Goal: Task Accomplishment & Management: Complete application form

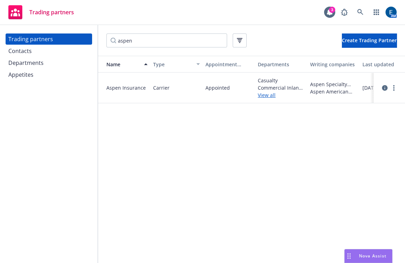
click at [204, 127] on div "Name Type Appointment status Departments Writing companies Last updated Aspen I…" at bounding box center [251, 161] width 307 height 211
drag, startPoint x: 188, startPoint y: 38, endPoint x: 196, endPoint y: 41, distance: 8.5
click at [188, 38] on input "aspen" at bounding box center [166, 40] width 121 height 14
click at [217, 37] on input "aspen" at bounding box center [166, 40] width 121 height 14
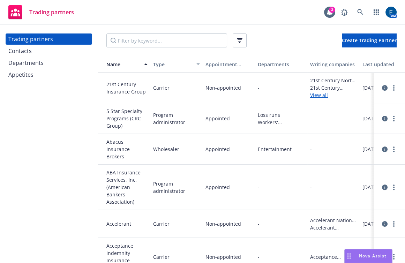
click at [264, 7] on div "Trading partners 3 AM" at bounding box center [202, 12] width 405 height 25
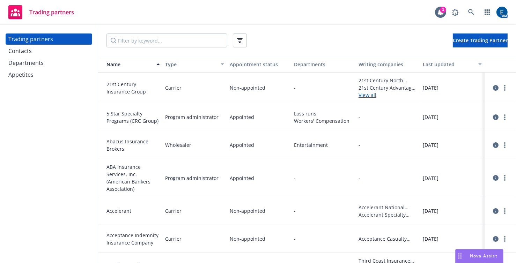
click at [62, 45] on div "Contacts" at bounding box center [48, 50] width 81 height 11
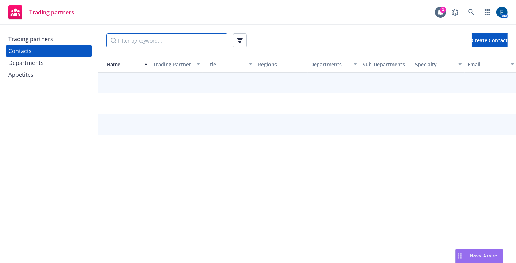
click at [118, 40] on input "Filter by keyword..." at bounding box center [166, 40] width 121 height 14
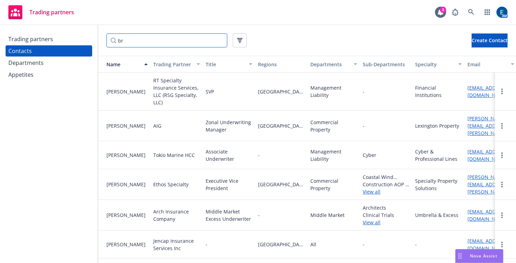
type input "b"
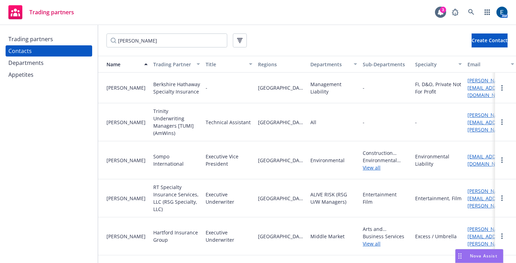
click at [356, 26] on div "[PERSON_NAME] Create Contact" at bounding box center [307, 40] width 418 height 31
click at [142, 35] on input "[PERSON_NAME]" at bounding box center [166, 40] width 121 height 14
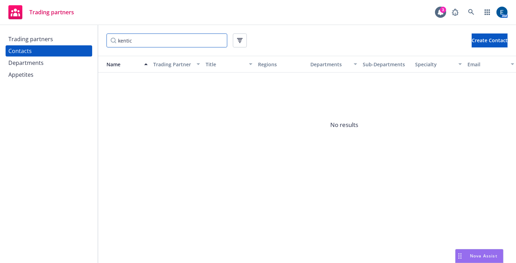
type input "kentic"
click at [84, 38] on div "Trading partners" at bounding box center [48, 38] width 81 height 11
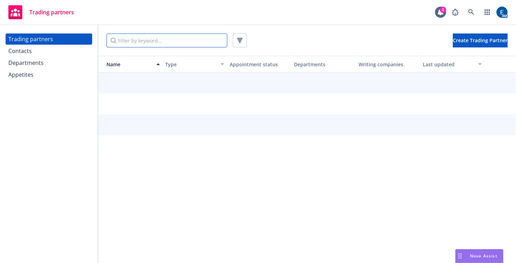
click at [117, 37] on input "Filter by keyword..." at bounding box center [166, 40] width 121 height 14
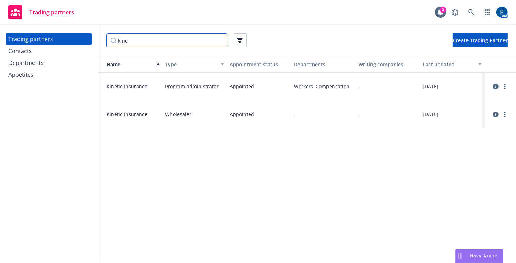
type input "kine"
click at [405, 84] on icon "circleInformation" at bounding box center [496, 87] width 6 height 6
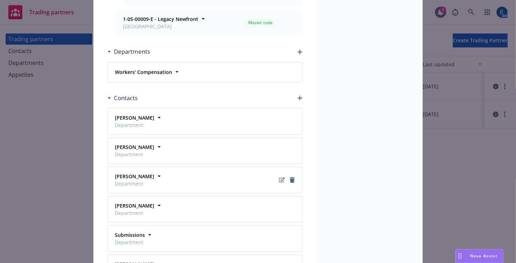
scroll to position [285, 0]
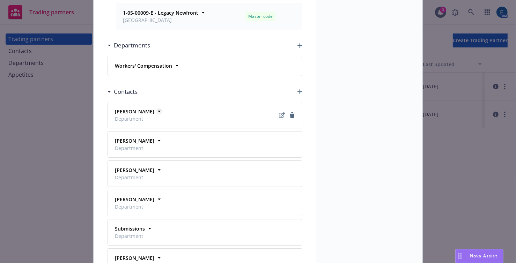
click at [156, 108] on icon at bounding box center [159, 111] width 7 height 7
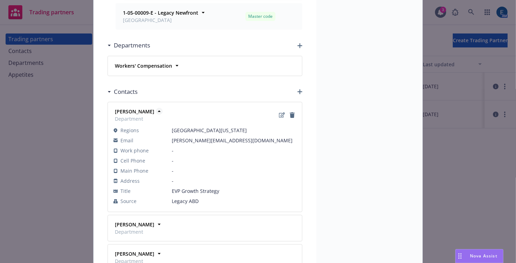
click at [158, 111] on icon at bounding box center [159, 111] width 3 height 1
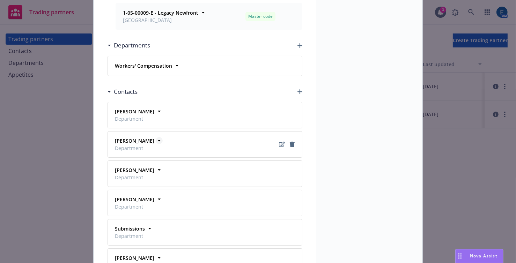
click at [156, 137] on icon at bounding box center [159, 140] width 7 height 7
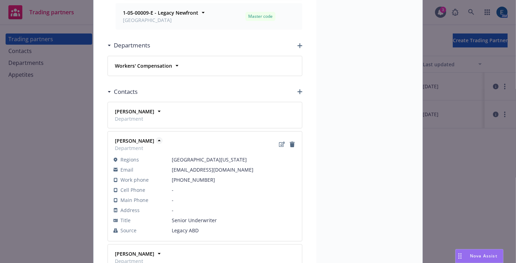
click at [156, 137] on icon at bounding box center [159, 140] width 7 height 7
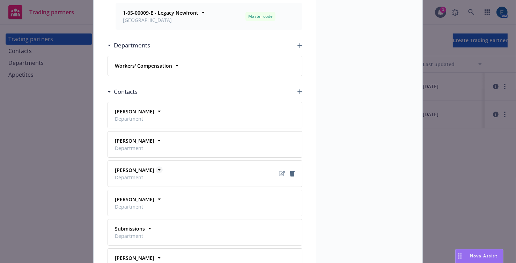
click at [156, 166] on icon at bounding box center [159, 169] width 7 height 7
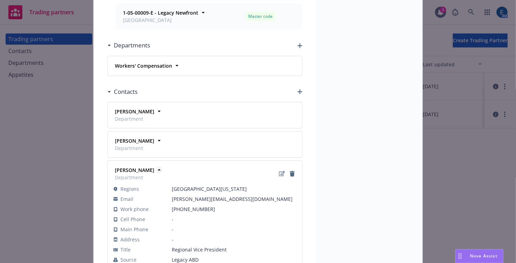
click at [156, 166] on icon at bounding box center [159, 169] width 7 height 7
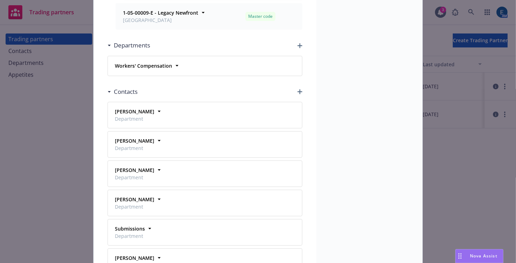
drag, startPoint x: 343, startPoint y: 70, endPoint x: 324, endPoint y: 64, distance: 20.3
click at [342, 70] on div "Name Kinetic Insurance Type Program administrator Appointment status Appointed …" at bounding box center [369, 47] width 106 height 584
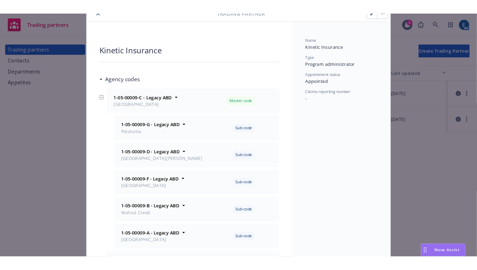
scroll to position [0, 0]
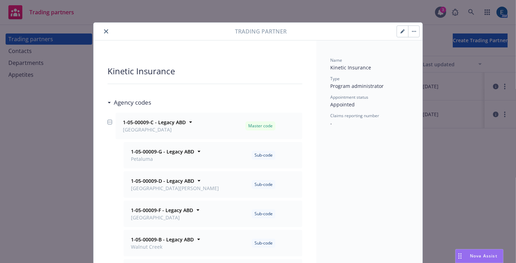
click at [104, 29] on icon "close" at bounding box center [106, 31] width 4 height 4
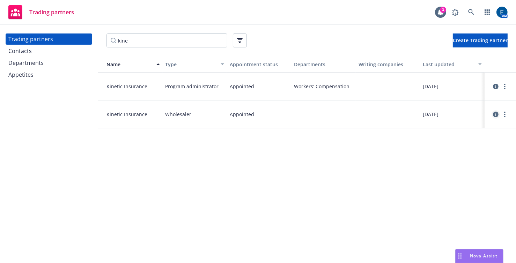
click at [405, 112] on icon "circleInformation" at bounding box center [496, 115] width 6 height 6
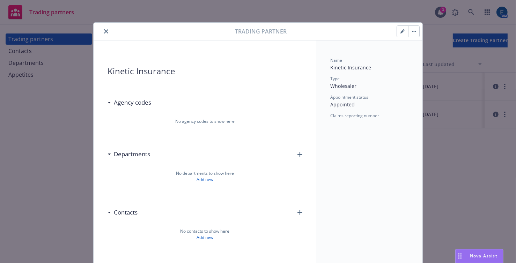
click at [104, 30] on icon "close" at bounding box center [106, 31] width 4 height 4
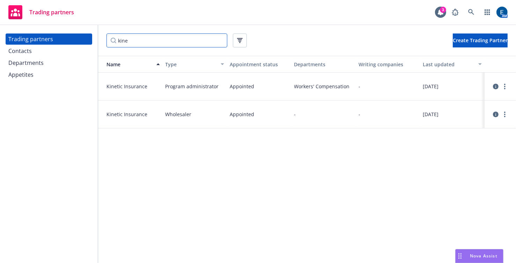
drag, startPoint x: 136, startPoint y: 38, endPoint x: 104, endPoint y: 38, distance: 32.1
click at [106, 38] on input "kine" at bounding box center [166, 40] width 121 height 14
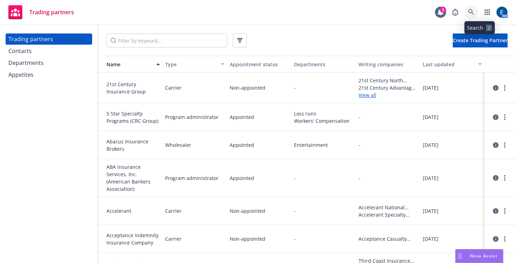
click at [405, 10] on icon at bounding box center [471, 12] width 6 height 6
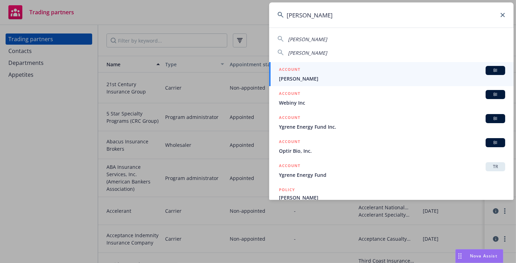
type input "[PERSON_NAME]"
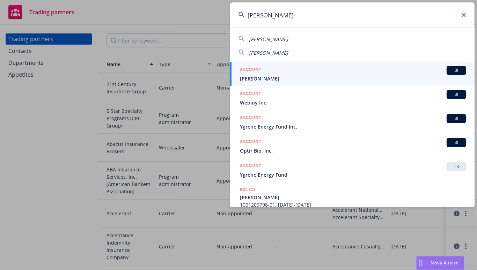
click at [405, 15] on input "[PERSON_NAME]" at bounding box center [352, 14] width 244 height 25
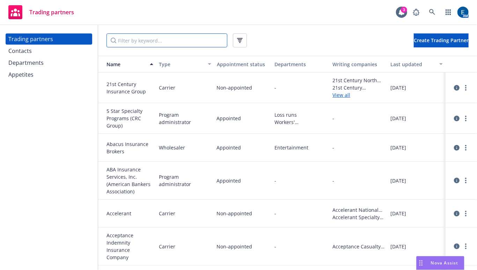
click at [146, 38] on input "Filter by keyword..." at bounding box center [166, 40] width 121 height 14
type input "j"
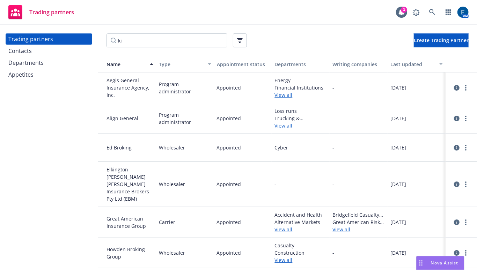
click at [270, 3] on div "Trading partners 3 AM" at bounding box center [238, 12] width 477 height 25
click at [138, 38] on input "ki" at bounding box center [166, 40] width 121 height 14
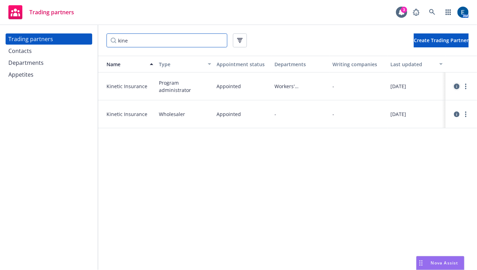
type input "kine"
click at [405, 84] on icon "circleInformation" at bounding box center [457, 87] width 6 height 6
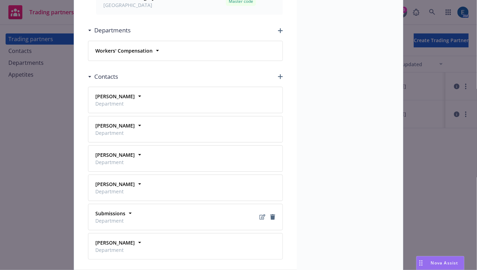
scroll to position [317, 0]
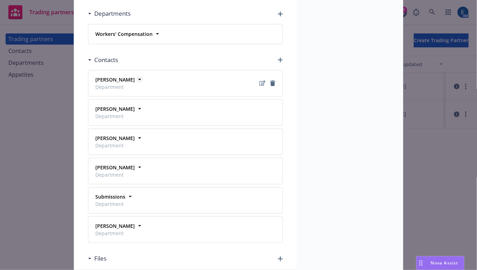
click at [136, 76] on icon at bounding box center [139, 79] width 7 height 7
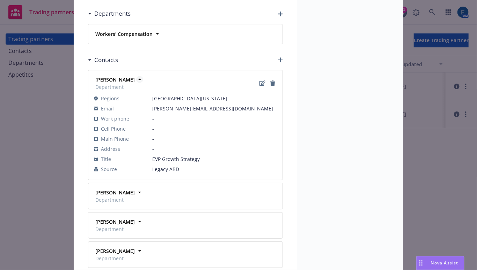
click at [136, 76] on icon at bounding box center [139, 79] width 7 height 7
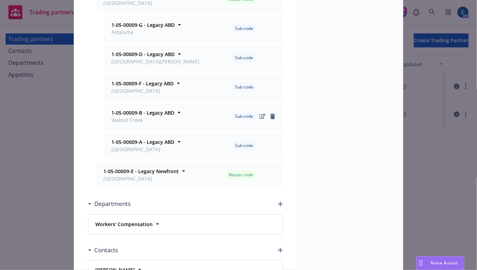
scroll to position [0, 0]
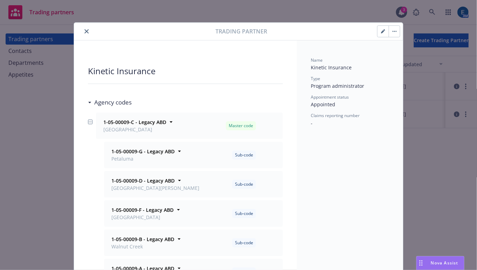
click at [84, 29] on icon "close" at bounding box center [86, 31] width 4 height 4
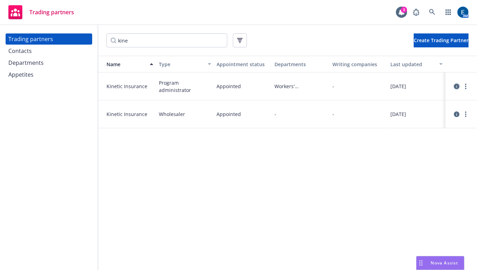
click at [405, 84] on icon "circleInformation" at bounding box center [457, 87] width 6 height 6
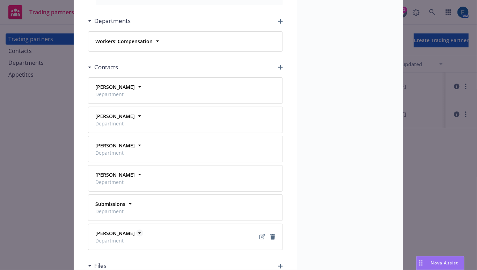
scroll to position [317, 0]
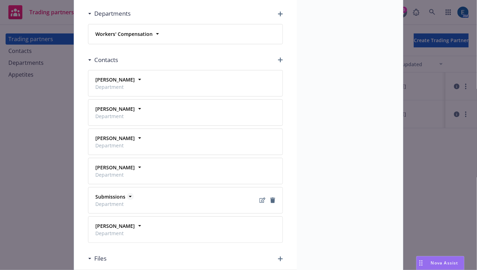
click at [129, 196] on icon at bounding box center [130, 196] width 3 height 1
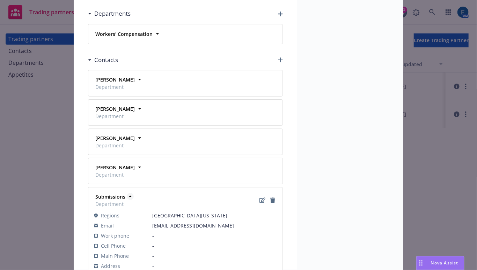
click at [127, 193] on icon at bounding box center [130, 196] width 7 height 7
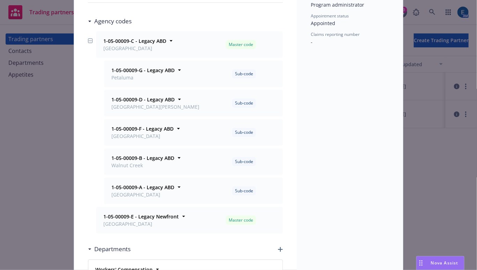
scroll to position [0, 0]
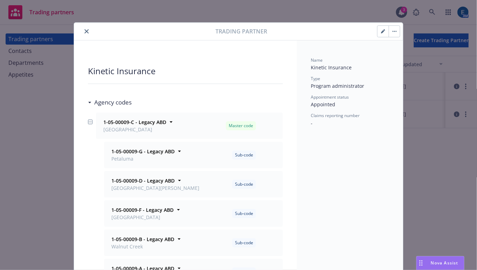
click at [84, 29] on icon "close" at bounding box center [86, 31] width 4 height 4
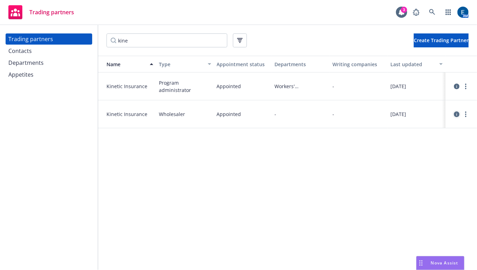
click at [405, 112] on icon "circleInformation" at bounding box center [457, 115] width 6 height 6
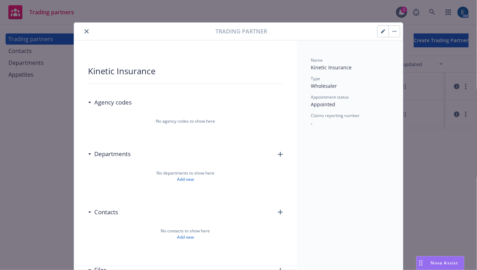
drag, startPoint x: 82, startPoint y: 30, endPoint x: 121, endPoint y: 11, distance: 43.1
click at [84, 29] on icon "close" at bounding box center [86, 31] width 4 height 4
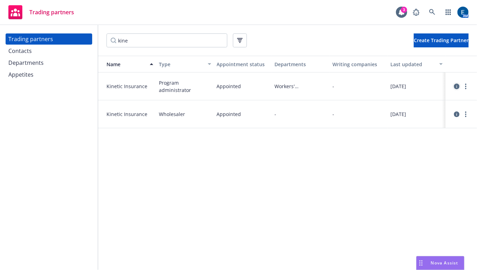
click at [405, 84] on icon "circleInformation" at bounding box center [457, 87] width 6 height 6
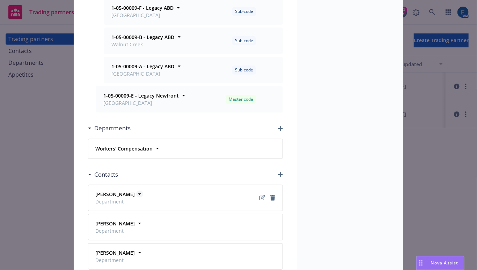
scroll to position [243, 0]
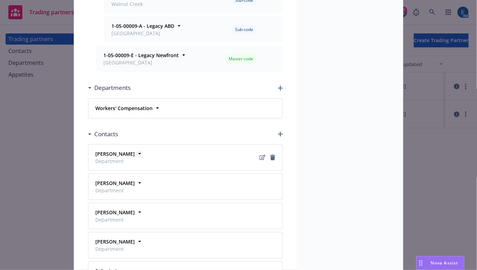
click at [124, 151] on strong "[PERSON_NAME]" at bounding box center [114, 154] width 39 height 7
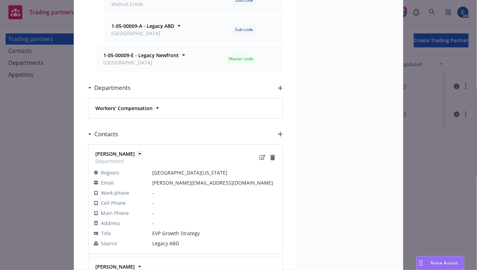
click at [124, 151] on strong "[PERSON_NAME]" at bounding box center [114, 154] width 39 height 7
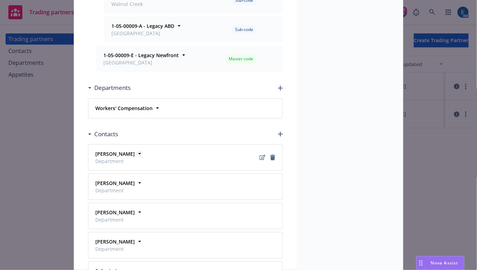
scroll to position [275, 0]
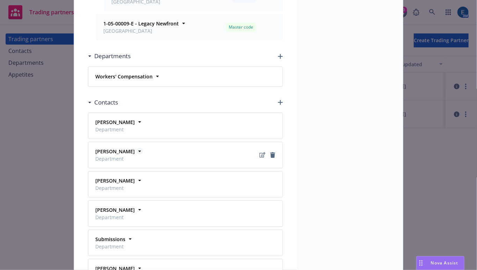
click at [123, 148] on strong "[PERSON_NAME]" at bounding box center [114, 151] width 39 height 7
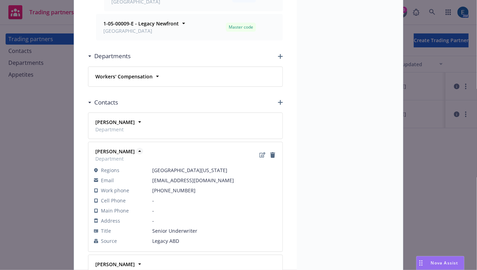
click at [123, 148] on strong "[PERSON_NAME]" at bounding box center [114, 151] width 39 height 7
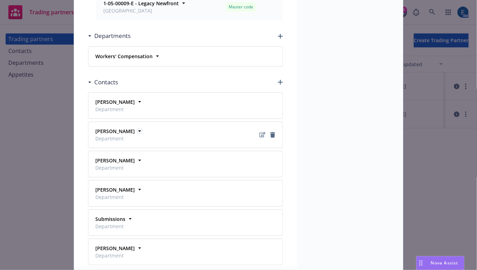
scroll to position [306, 0]
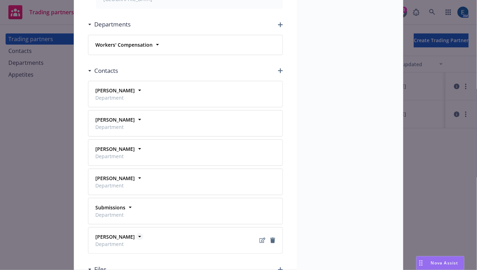
click at [119, 234] on strong "[PERSON_NAME]" at bounding box center [114, 237] width 39 height 7
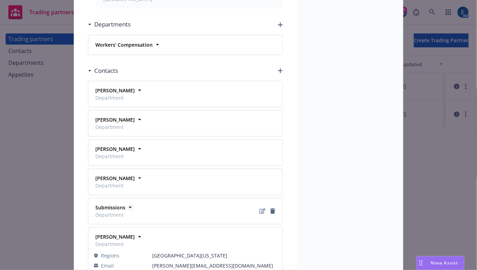
click at [129, 204] on icon at bounding box center [130, 207] width 7 height 7
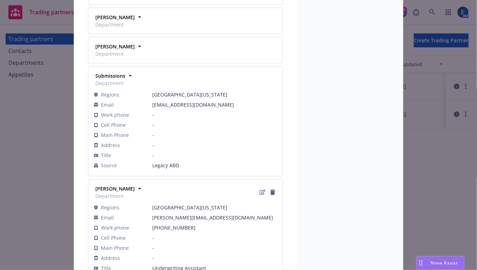
scroll to position [437, 0]
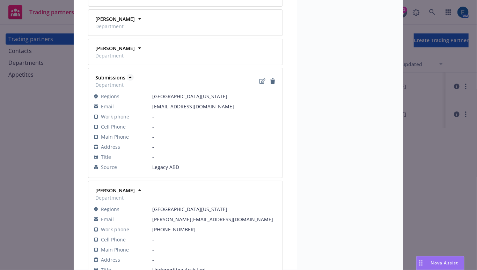
click at [127, 74] on icon at bounding box center [130, 77] width 7 height 7
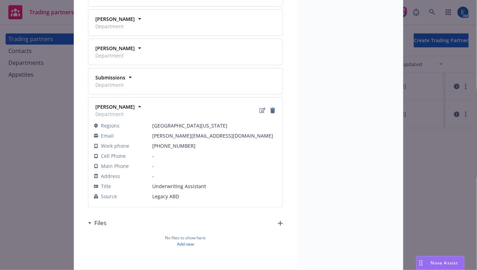
scroll to position [417, 0]
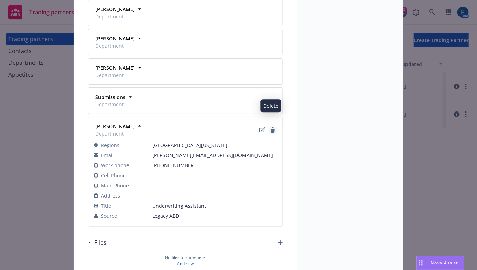
click at [270, 127] on icon "Delete" at bounding box center [272, 130] width 5 height 6
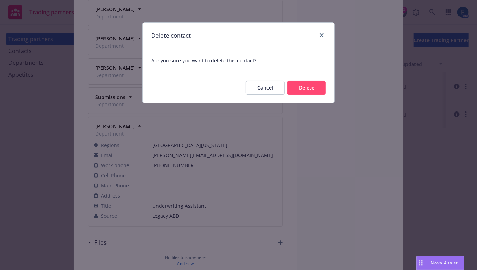
click at [310, 81] on button "Delete" at bounding box center [306, 88] width 38 height 14
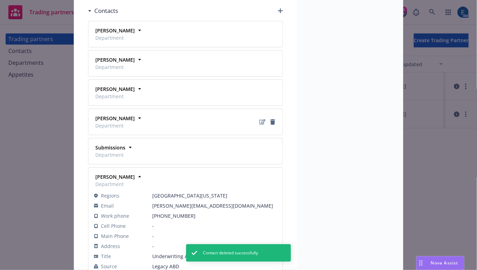
scroll to position [353, 0]
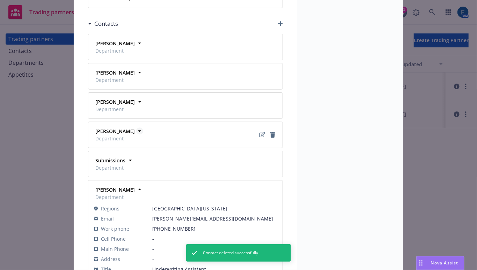
click at [118, 128] on strong "[PERSON_NAME]" at bounding box center [114, 131] width 39 height 7
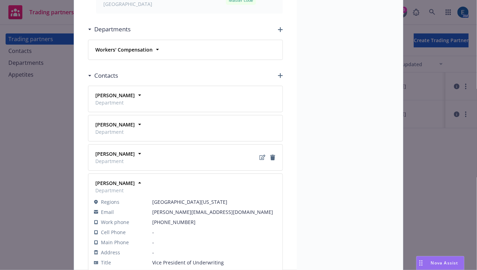
scroll to position [290, 0]
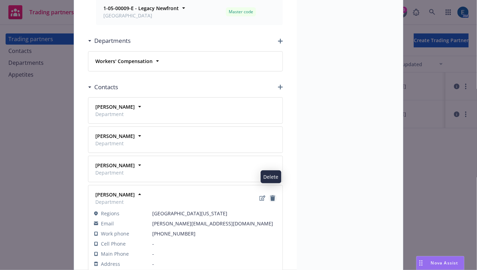
click at [270, 196] on icon "Delete" at bounding box center [272, 199] width 5 height 6
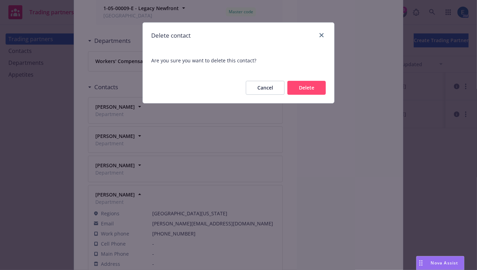
click at [321, 81] on button "Delete" at bounding box center [306, 88] width 38 height 14
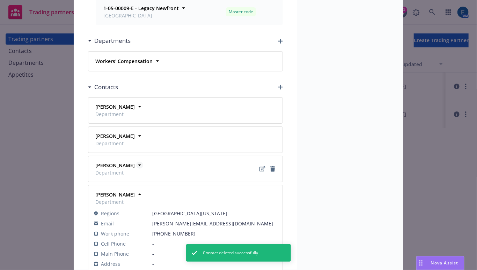
click at [136, 162] on icon at bounding box center [139, 165] width 7 height 7
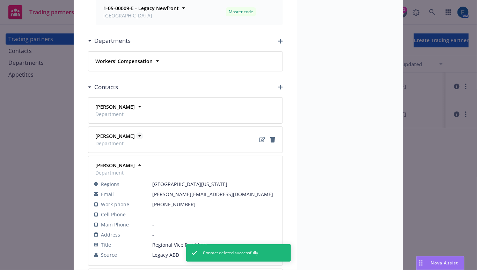
click at [136, 133] on icon at bounding box center [139, 136] width 7 height 7
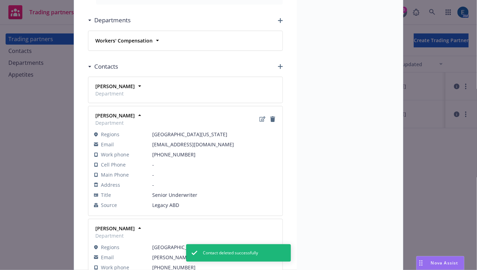
scroll to position [322, 0]
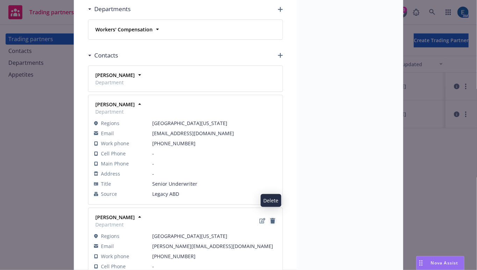
click at [271, 218] on icon "Delete" at bounding box center [272, 221] width 5 height 6
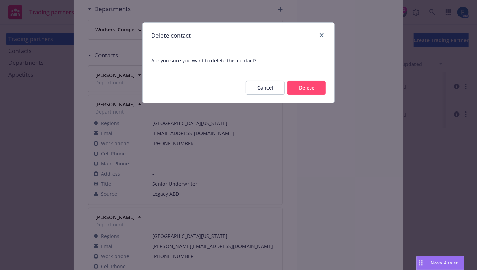
click at [309, 81] on button "Delete" at bounding box center [306, 88] width 38 height 14
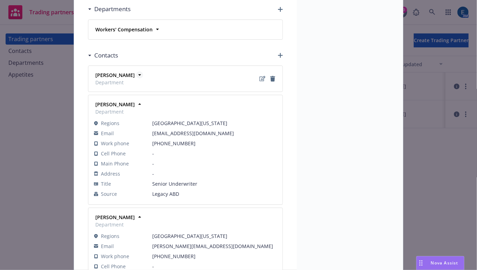
click at [136, 72] on icon at bounding box center [139, 75] width 7 height 7
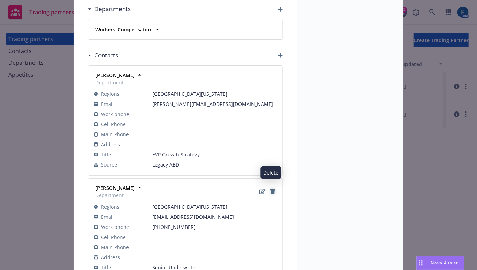
click at [271, 189] on icon "Delete" at bounding box center [272, 192] width 5 height 6
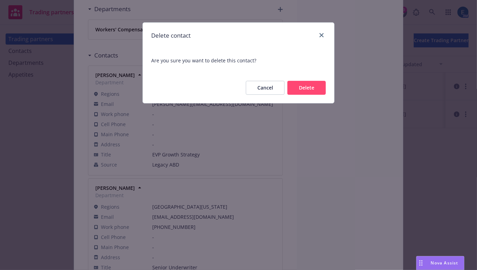
click at [315, 81] on button "Delete" at bounding box center [306, 88] width 38 height 14
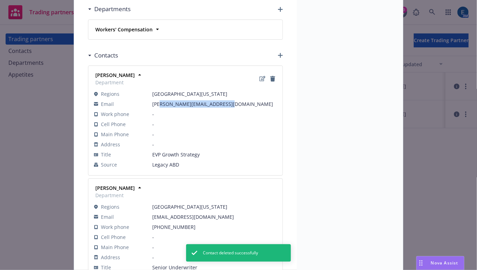
drag, startPoint x: 157, startPoint y: 73, endPoint x: 227, endPoint y: 70, distance: 70.2
click at [227, 100] on span "[PERSON_NAME][EMAIL_ADDRESS][DOMAIN_NAME]" at bounding box center [214, 103] width 125 height 7
drag, startPoint x: 160, startPoint y: 93, endPoint x: 153, endPoint y: 80, distance: 15.3
click at [158, 121] on span "-" at bounding box center [214, 124] width 125 height 7
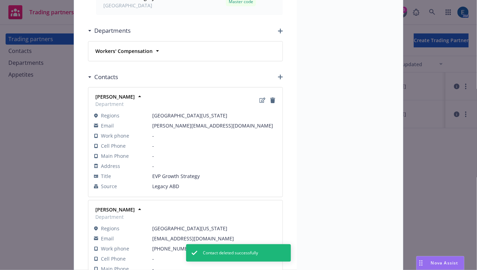
scroll to position [258, 0]
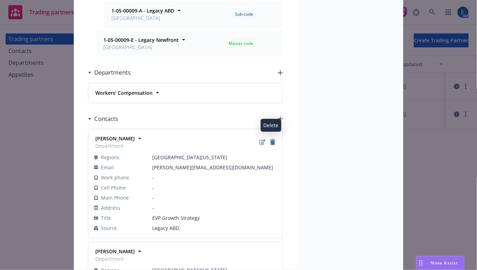
click at [270, 140] on icon "Delete" at bounding box center [272, 143] width 5 height 6
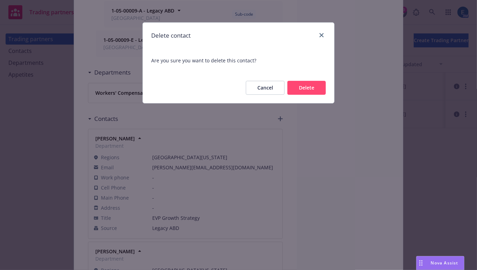
drag, startPoint x: 306, startPoint y: 79, endPoint x: 299, endPoint y: 87, distance: 11.2
click at [306, 81] on button "Delete" at bounding box center [306, 88] width 38 height 14
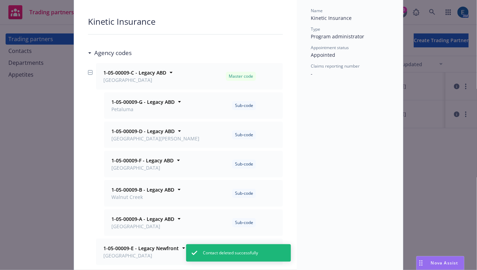
scroll to position [0, 0]
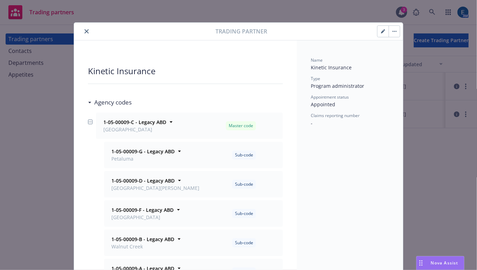
click at [80, 25] on div "Trading partner" at bounding box center [238, 32] width 329 height 18
click at [84, 29] on icon "close" at bounding box center [86, 31] width 4 height 4
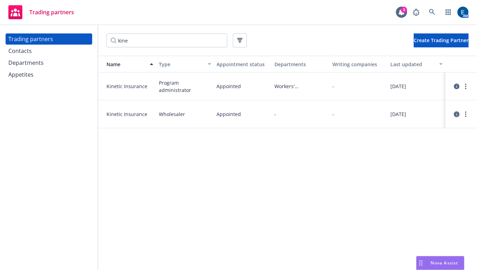
click at [405, 112] on icon "circleInformation" at bounding box center [457, 115] width 6 height 6
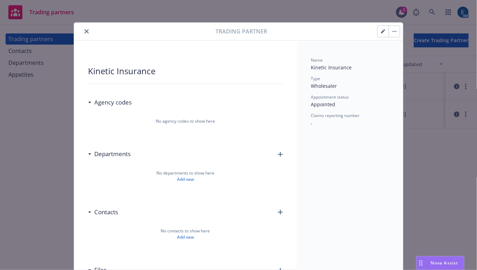
click at [84, 29] on icon "close" at bounding box center [86, 31] width 4 height 4
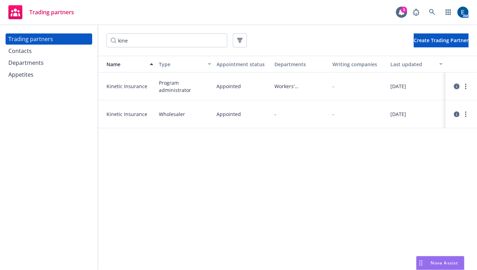
click at [405, 84] on icon "circleInformation" at bounding box center [457, 87] width 6 height 6
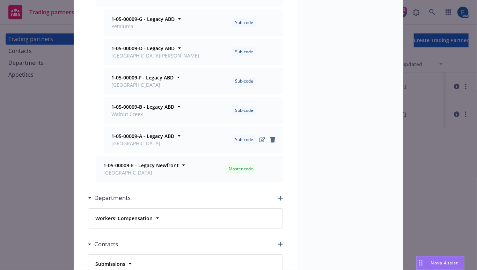
scroll to position [195, 0]
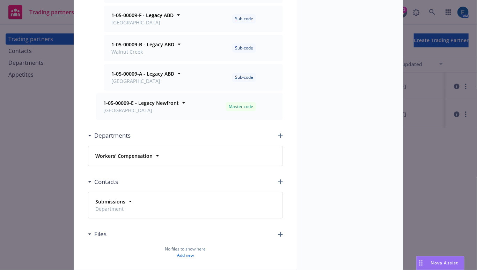
click at [279, 180] on icon "button" at bounding box center [280, 182] width 5 height 5
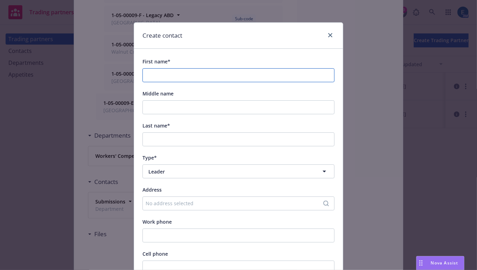
click at [163, 72] on input "First name*" at bounding box center [238, 75] width 192 height 14
paste input "[PERSON_NAME]"
click at [163, 68] on input "[PERSON_NAME]" at bounding box center [238, 75] width 192 height 14
type input "Ben"
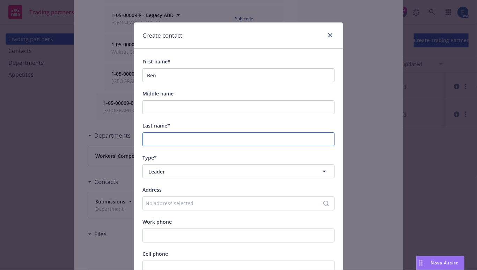
click at [150, 133] on input "Last name*" at bounding box center [238, 140] width 192 height 14
paste input "[PERSON_NAME]"
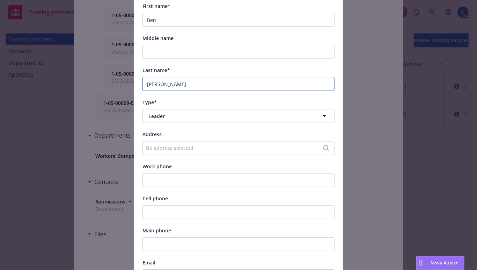
scroll to position [63, 0]
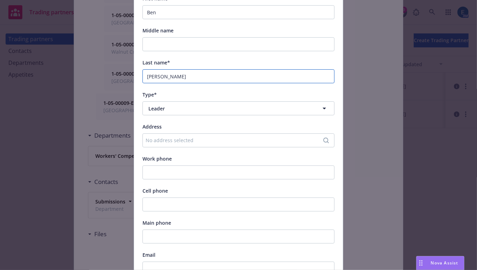
type input "[PERSON_NAME]"
click at [161, 105] on span "Leader" at bounding box center [225, 108] width 155 height 7
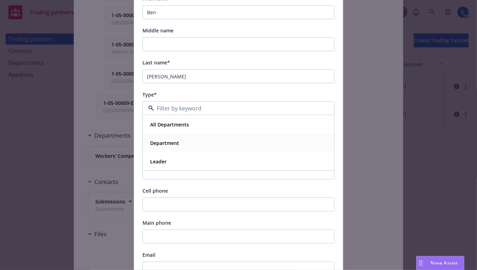
click at [164, 140] on span "Department" at bounding box center [164, 143] width 29 height 7
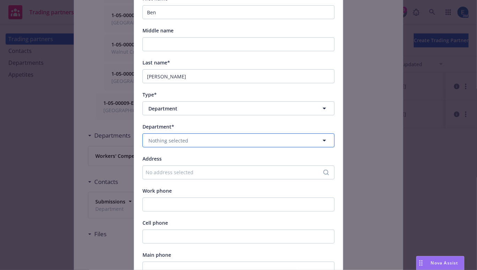
click at [167, 134] on button "Nothing selected" at bounding box center [238, 141] width 192 height 14
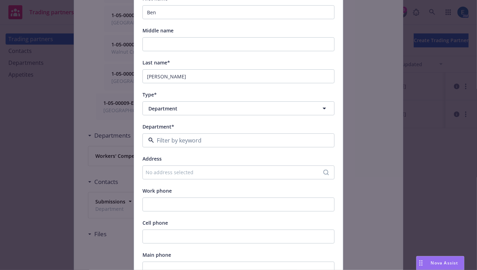
click at [169, 148] on div "Workers' Compensation" at bounding box center [238, 157] width 191 height 18
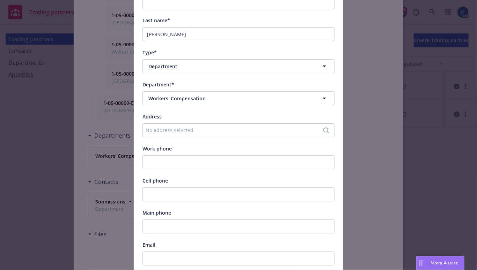
scroll to position [127, 0]
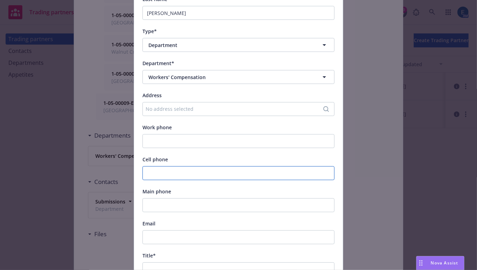
click at [151, 166] on input "Cell phone" at bounding box center [238, 173] width 192 height 14
paste input "312.848.6807"
type input "312.848.6807"
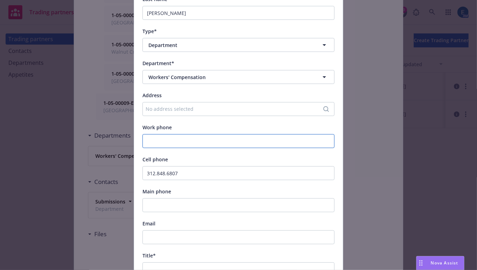
click at [152, 134] on input "Work phone" at bounding box center [238, 141] width 192 height 14
paste input "312.848.6807"
type input "312.848.6807"
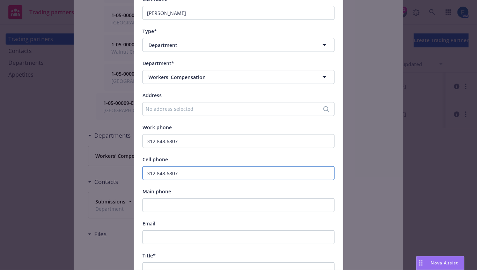
drag, startPoint x: 178, startPoint y: 128, endPoint x: 118, endPoint y: 133, distance: 60.2
click at [118, 133] on div "Create contact First name* [PERSON_NAME] Middle name Last name* [PERSON_NAME] T…" at bounding box center [238, 135] width 477 height 270
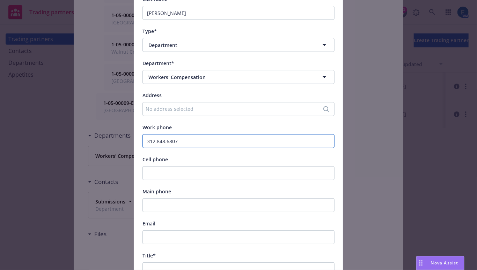
click at [151, 134] on input "312.848.6807" at bounding box center [238, 141] width 192 height 14
click at [162, 134] on input "312-848.6807" at bounding box center [238, 141] width 192 height 14
type input "[PHONE_NUMBER]"
click at [170, 155] on div "Cell phone" at bounding box center [238, 159] width 192 height 8
click at [154, 231] on input "Email" at bounding box center [238, 238] width 192 height 14
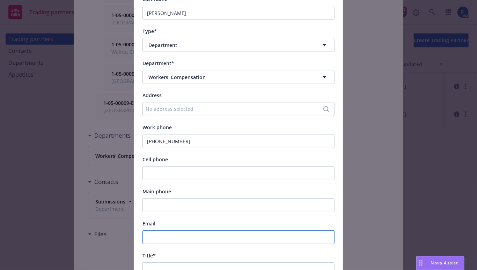
paste input "[EMAIL_ADDRESS][PERSON_NAME][DOMAIN_NAME]"
type input "[EMAIL_ADDRESS][PERSON_NAME][DOMAIN_NAME]"
click at [156, 263] on input "Title*" at bounding box center [238, 270] width 192 height 14
paste input "Regional Territory Director"
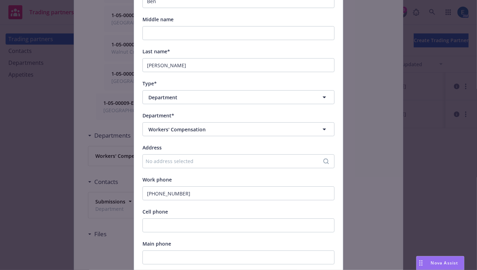
scroll to position [63, 0]
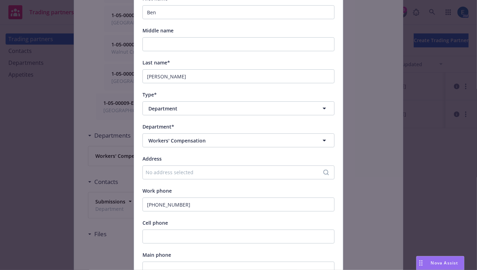
type input "Regional Territory Director"
click at [166, 105] on span "Department" at bounding box center [225, 108] width 155 height 7
click at [165, 104] on input at bounding box center [237, 108] width 166 height 8
click at [338, 96] on div "First name* [PERSON_NAME] Middle name Last name* [PERSON_NAME] Type* All Depart…" at bounding box center [238, 234] width 209 height 497
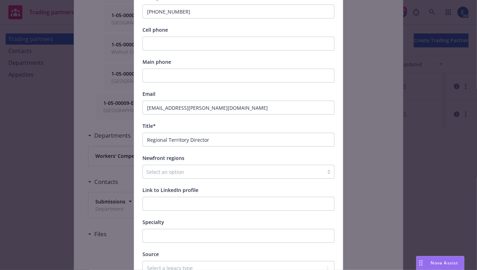
scroll to position [257, 0]
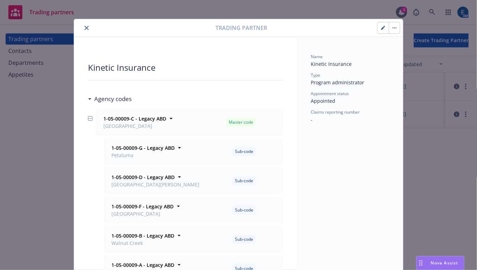
scroll to position [0, 0]
